Goal: Check status: Check status

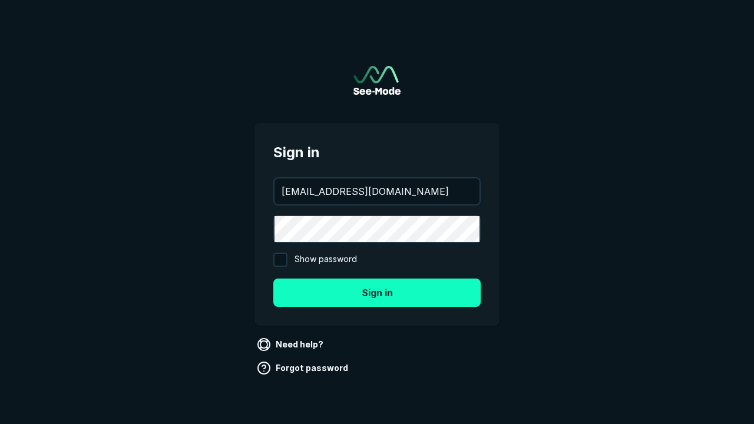
click at [377, 292] on button "Sign in" at bounding box center [376, 293] width 207 height 28
